Goal: Task Accomplishment & Management: Use online tool/utility

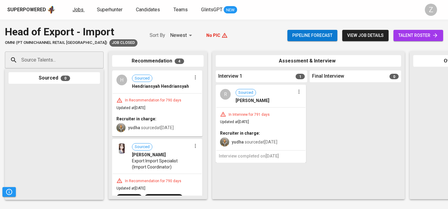
click at [77, 12] on span "Jobs" at bounding box center [78, 10] width 11 height 6
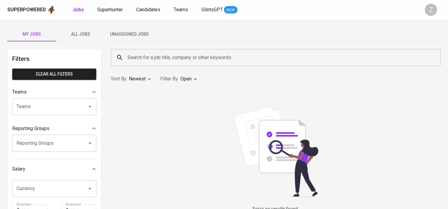
click at [138, 42] on div "My Jobs All Jobs Unassigned Jobs Filters Clear All filters Teams Teams Teams Re…" at bounding box center [224, 210] width 448 height 381
click at [139, 38] on button "Unassigned Jobs" at bounding box center [129, 34] width 49 height 15
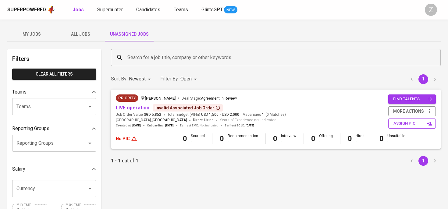
click at [407, 124] on span "assign pic" at bounding box center [413, 123] width 38 height 7
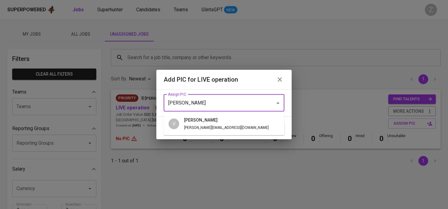
click at [198, 122] on h6 "[PERSON_NAME]" at bounding box center [226, 120] width 85 height 7
type input "[PERSON_NAME]"
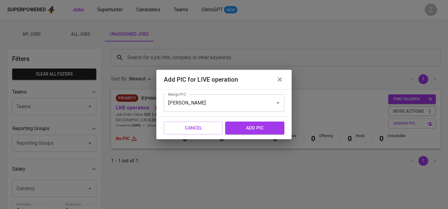
click at [242, 128] on span "add pic" at bounding box center [255, 128] width 46 height 8
